Goal: Task Accomplishment & Management: Manage account settings

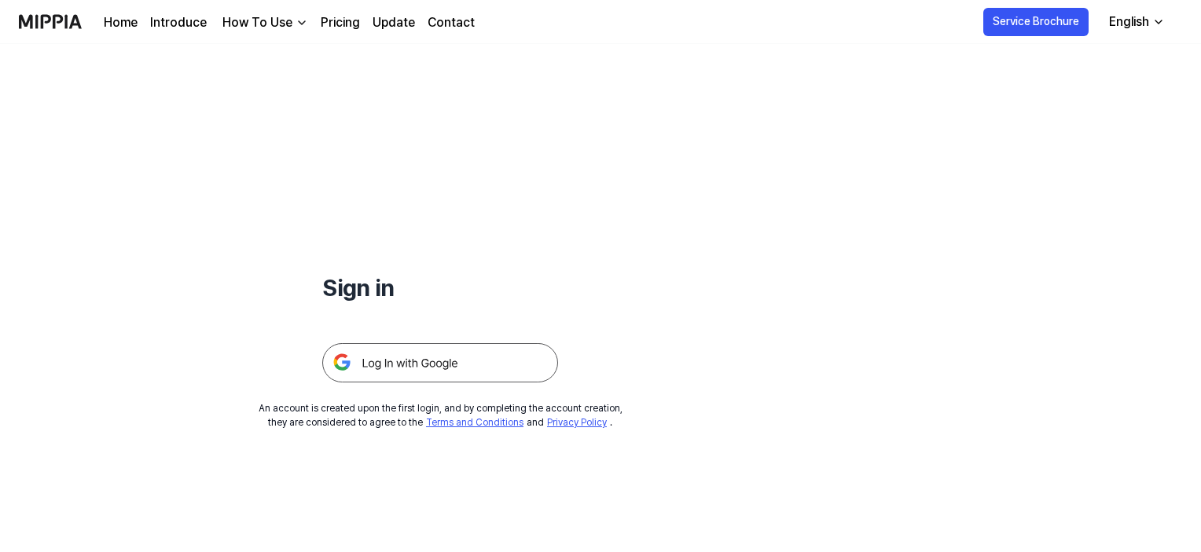
click at [405, 356] on img at bounding box center [440, 362] width 236 height 39
